Goal: Information Seeking & Learning: Learn about a topic

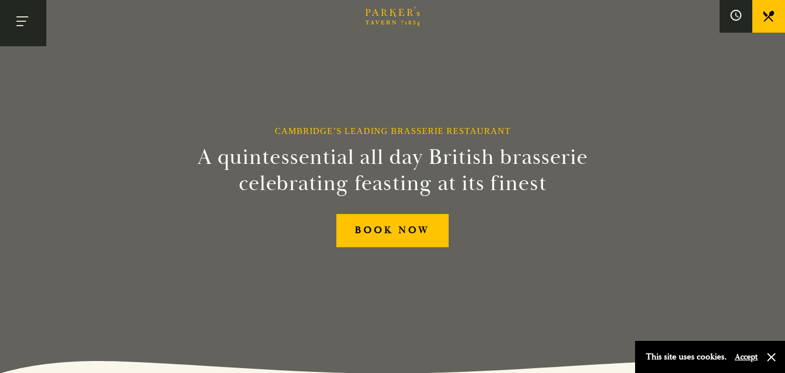
click at [27, 26] on button "Toggle navigation" at bounding box center [23, 23] width 46 height 46
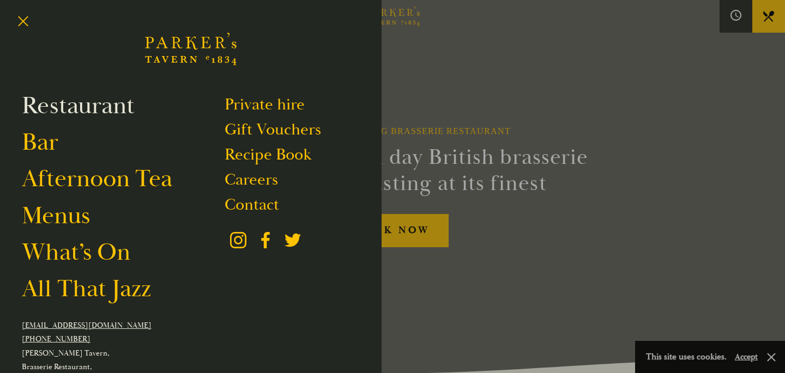
click at [44, 104] on link "Restaurant" at bounding box center [78, 105] width 113 height 31
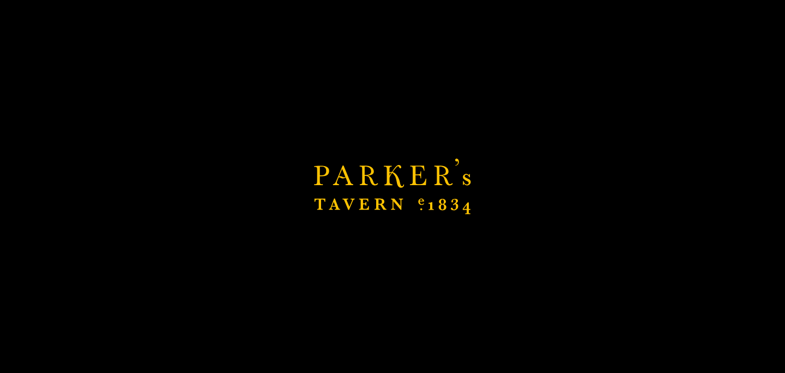
click at [72, 220] on div "Brasserie Restaurant Cambridge | Parker's Tavern Cambridge Parker's Tavern is a…" at bounding box center [392, 186] width 785 height 373
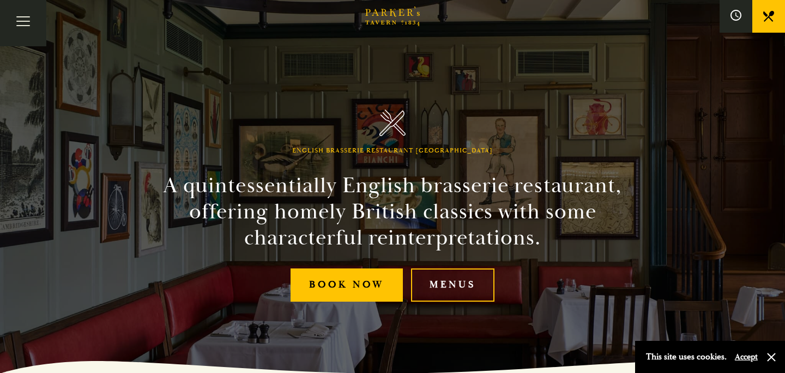
click at [470, 280] on link "Menus" at bounding box center [452, 285] width 83 height 33
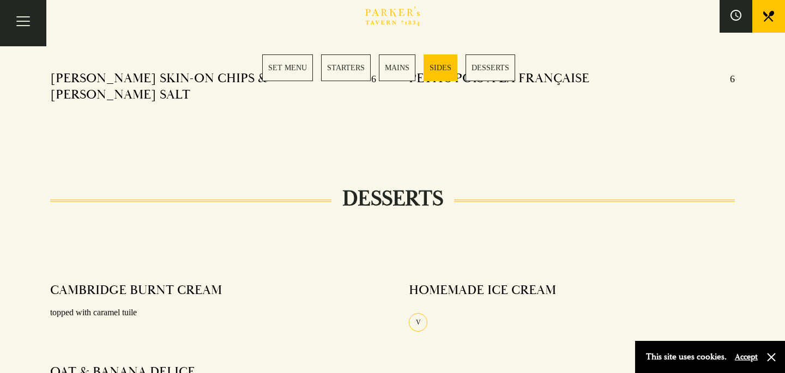
scroll to position [1254, 0]
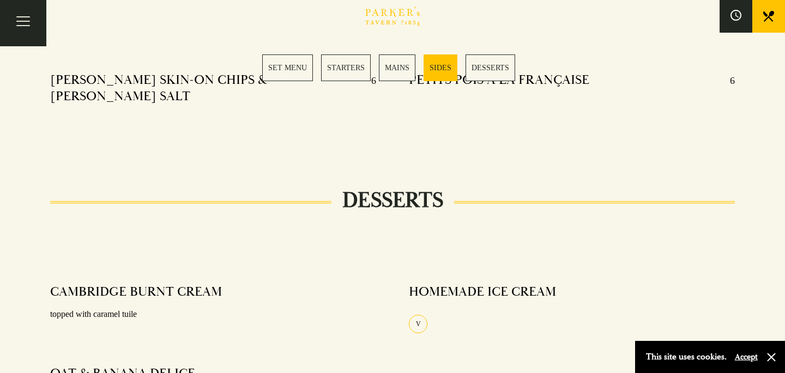
click at [391, 76] on link "MAINS" at bounding box center [397, 67] width 37 height 27
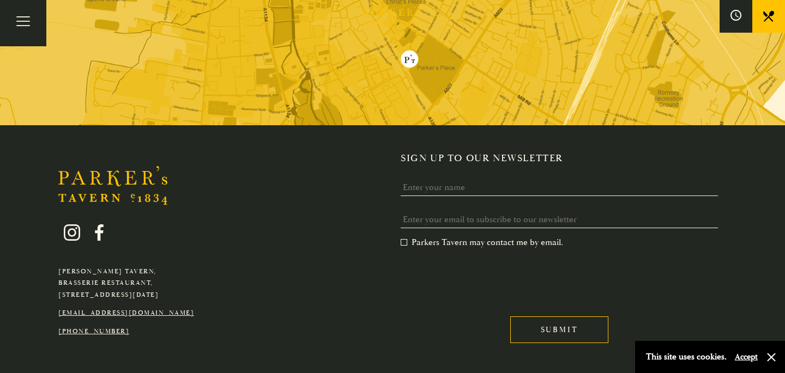
scroll to position [1845, 0]
